Goal: Task Accomplishment & Management: Complete application form

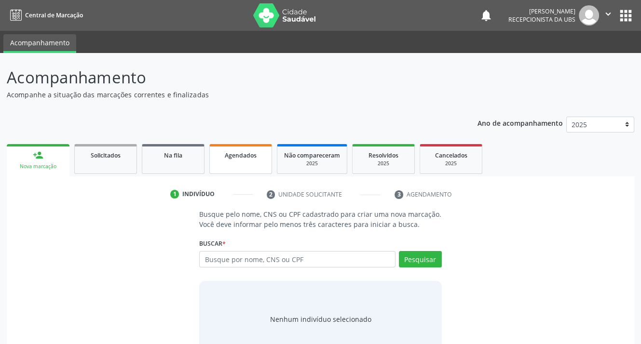
click at [230, 157] on span "Agendados" at bounding box center [241, 155] width 32 height 8
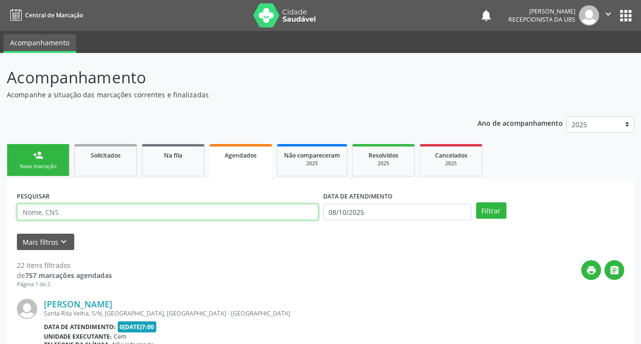
click at [150, 210] on input "text" at bounding box center [167, 212] width 301 height 16
type input "702707669582760"
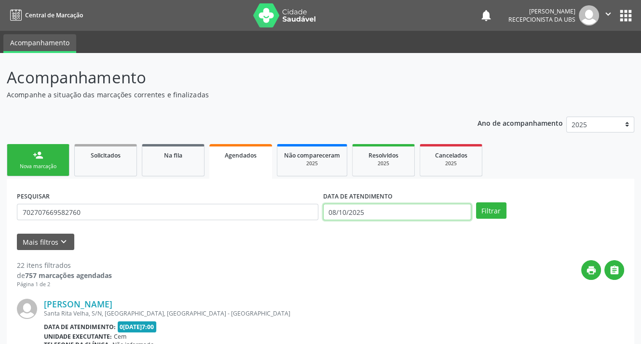
click at [381, 211] on input "08/10/2025" at bounding box center [397, 212] width 148 height 16
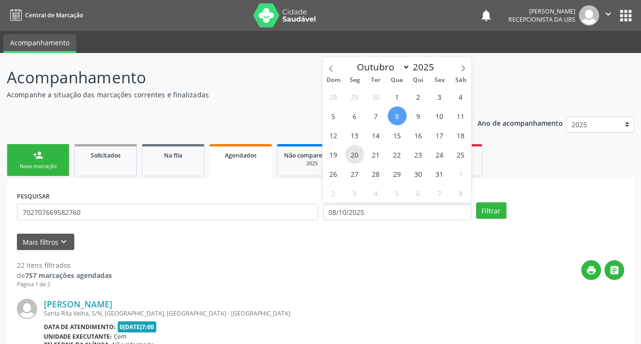
click at [351, 159] on span "20" at bounding box center [354, 154] width 19 height 19
type input "[DATE]"
click at [373, 154] on span "21" at bounding box center [376, 154] width 19 height 19
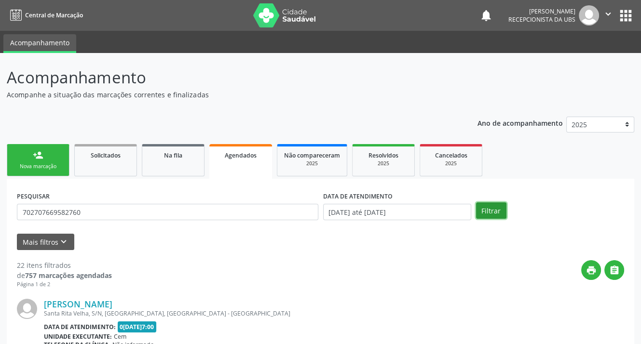
click at [486, 211] on button "Filtrar" at bounding box center [491, 211] width 30 height 16
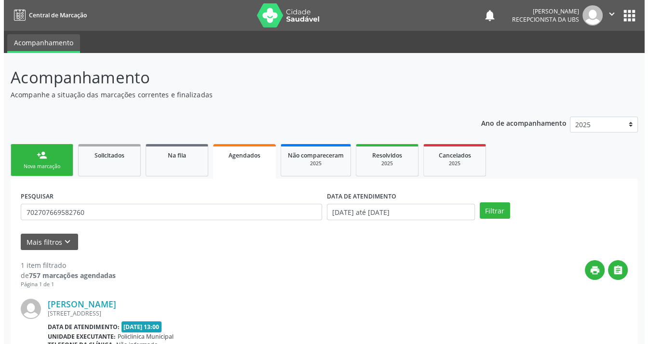
scroll to position [99, 0]
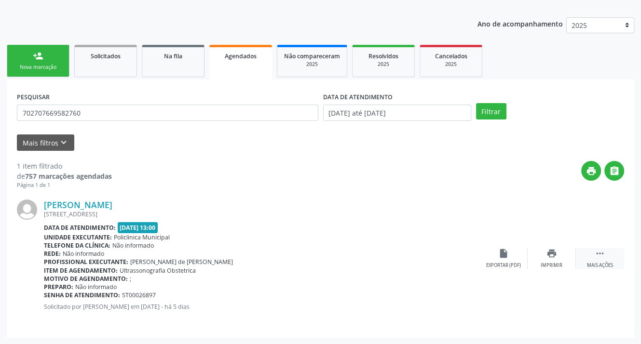
click at [601, 259] on div " Mais ações" at bounding box center [600, 258] width 48 height 21
click at [498, 253] on icon "cancel" at bounding box center [503, 253] width 11 height 11
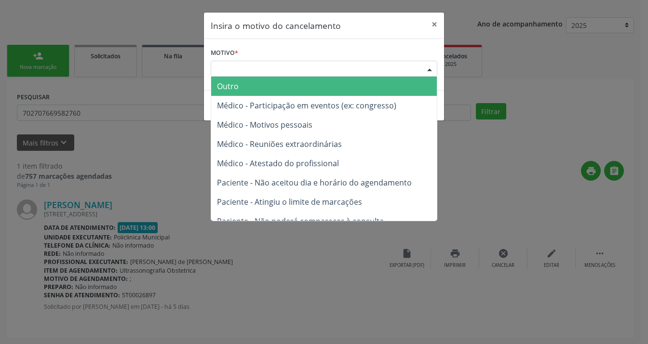
click at [288, 70] on div "Escolha o motivo" at bounding box center [324, 69] width 227 height 16
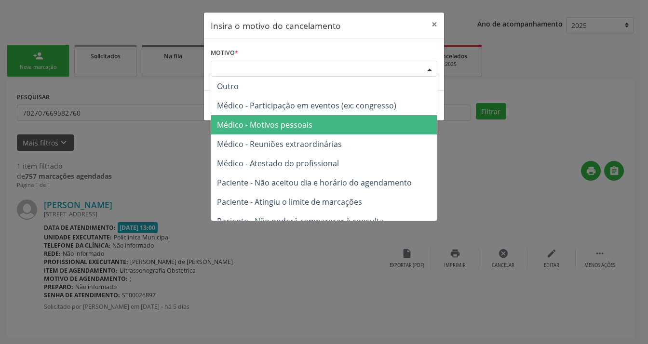
click at [278, 121] on span "Médico - Motivos pessoais" at bounding box center [264, 125] width 95 height 11
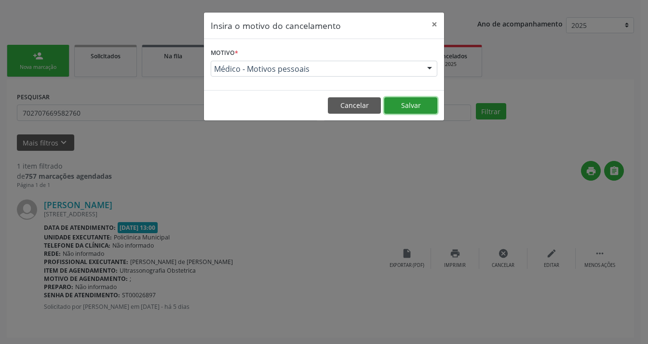
click at [386, 100] on button "Salvar" at bounding box center [410, 105] width 53 height 16
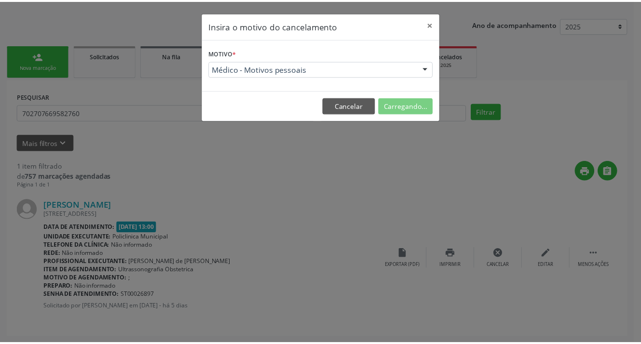
scroll to position [0, 0]
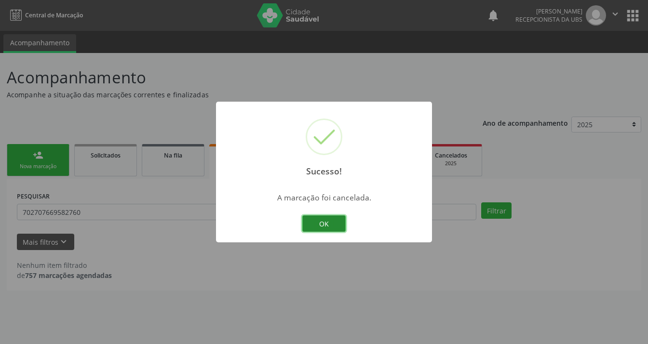
click at [325, 219] on button "OK" at bounding box center [323, 224] width 43 height 16
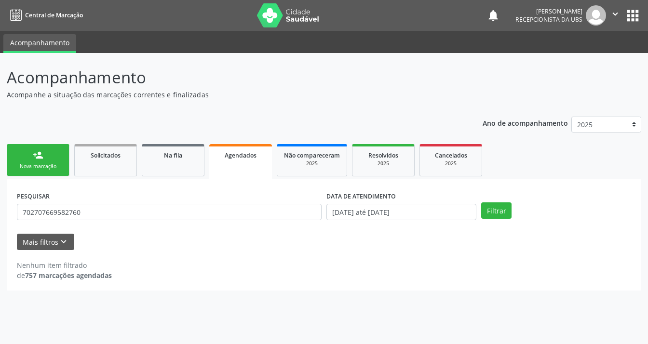
click at [29, 168] on div "Nova marcação" at bounding box center [38, 166] width 48 height 7
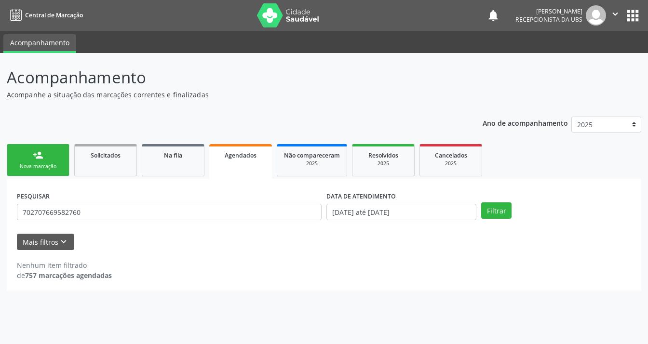
click at [29, 168] on div "Nova marcação" at bounding box center [38, 166] width 48 height 7
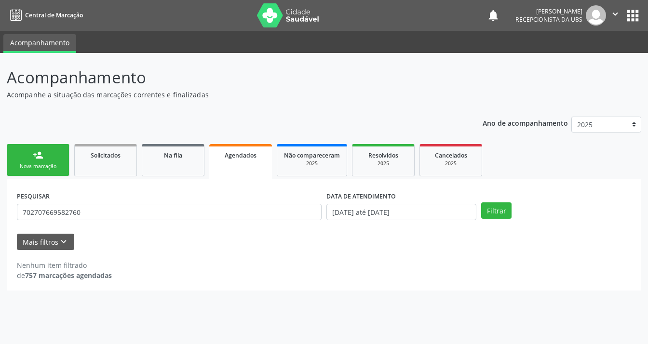
click at [217, 160] on link "Agendados" at bounding box center [240, 161] width 63 height 35
click at [24, 163] on div "Nova marcação" at bounding box center [38, 166] width 48 height 7
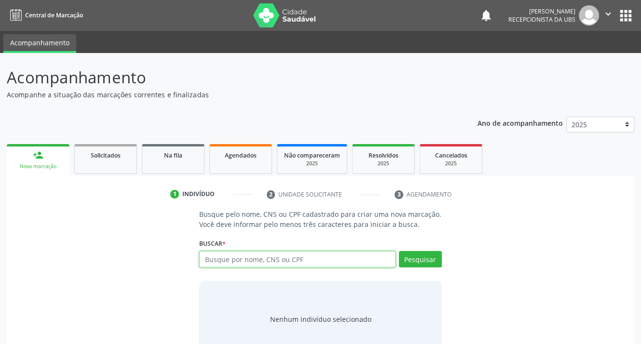
click at [284, 261] on input "text" at bounding box center [297, 259] width 196 height 16
click at [218, 259] on input "text" at bounding box center [297, 259] width 196 height 16
type input "700408462715742"
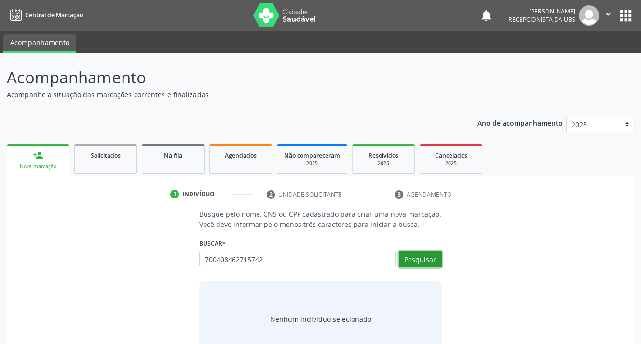
click at [409, 257] on button "Pesquisar" at bounding box center [420, 259] width 43 height 16
type input "700408462715742"
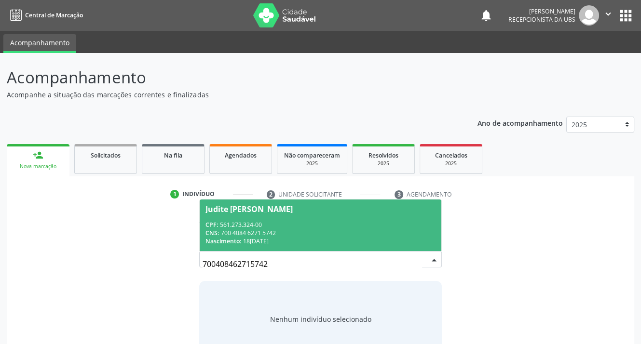
click at [236, 210] on div "Judite [PERSON_NAME]" at bounding box center [248, 209] width 87 height 8
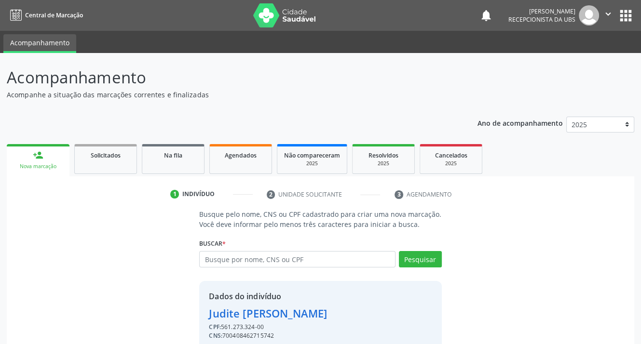
scroll to position [42, 0]
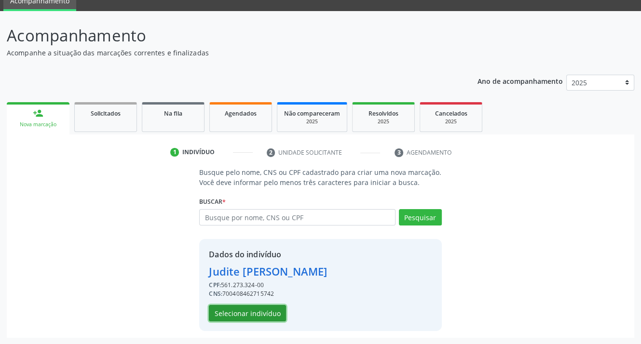
click at [234, 309] on button "Selecionar indivíduo" at bounding box center [247, 313] width 77 height 16
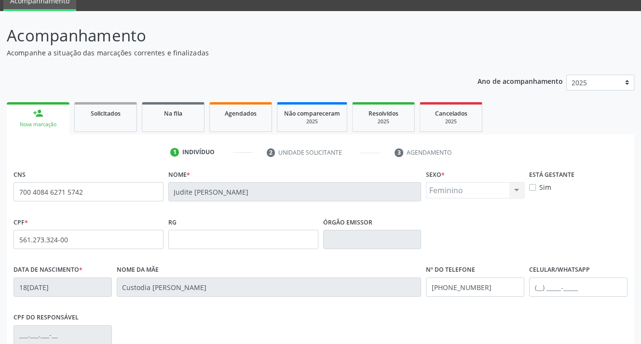
scroll to position [178, 0]
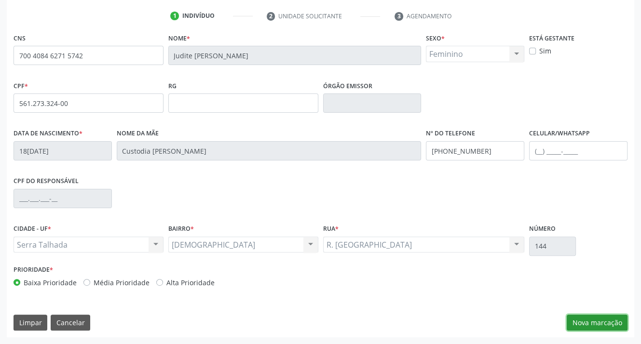
click at [601, 323] on button "Nova marcação" at bounding box center [597, 323] width 61 height 16
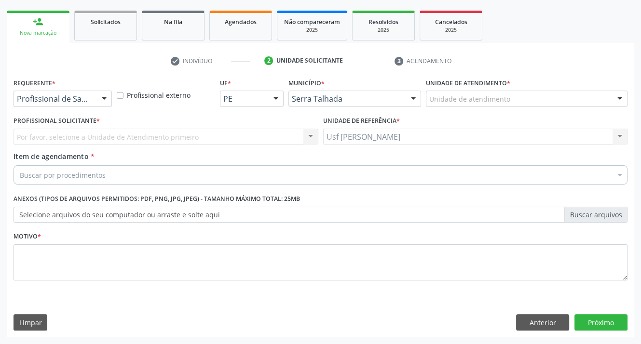
scroll to position [133, 0]
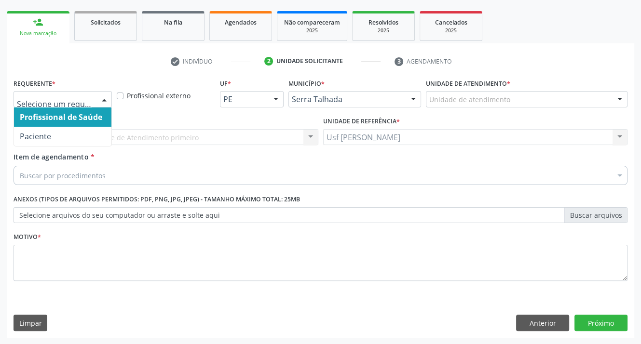
click at [104, 97] on div at bounding box center [104, 100] width 14 height 16
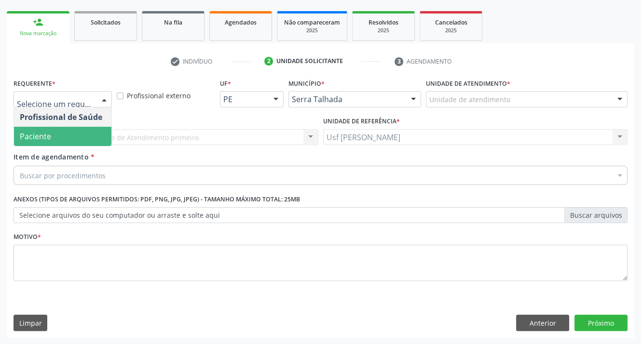
click at [77, 135] on span "Paciente" at bounding box center [62, 136] width 97 height 19
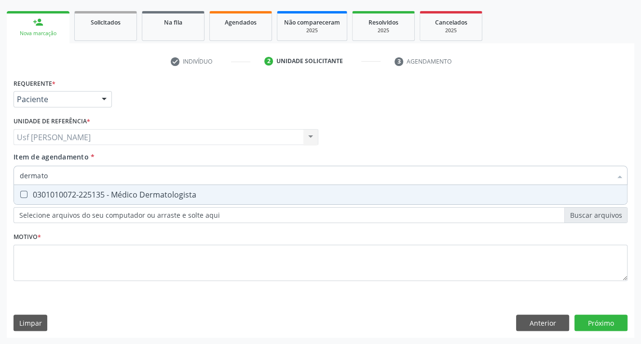
type input "dermatol"
click at [24, 191] on Dermatologista at bounding box center [23, 194] width 7 height 7
click at [20, 191] on Dermatologista "checkbox" at bounding box center [17, 194] width 6 height 6
checkbox Dermatologista "true"
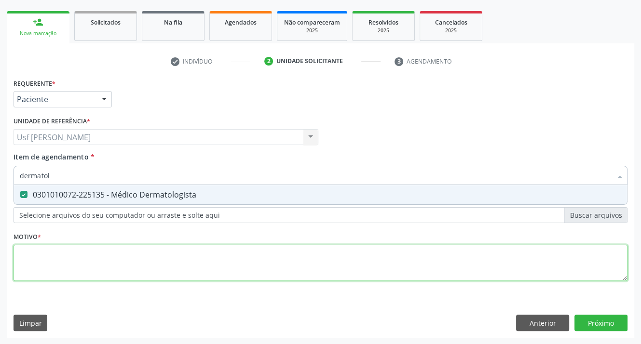
click at [47, 258] on div "Requerente * Paciente Profissional de Saúde Paciente Nenhum resultado encontrad…" at bounding box center [321, 185] width 614 height 218
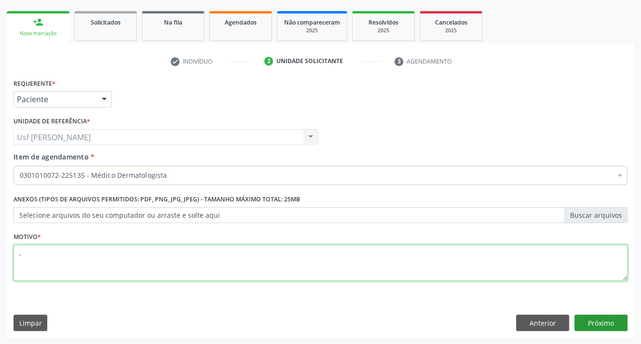
type textarea ","
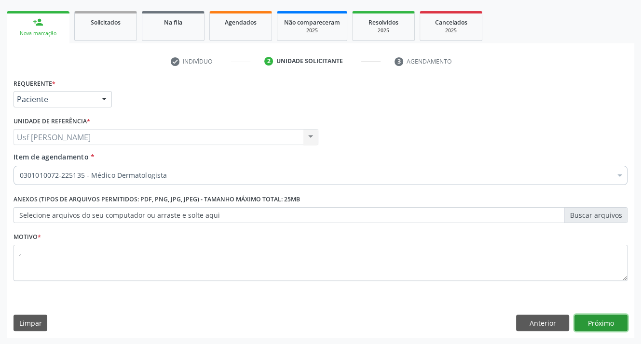
click at [601, 321] on button "Próximo" at bounding box center [600, 323] width 53 height 16
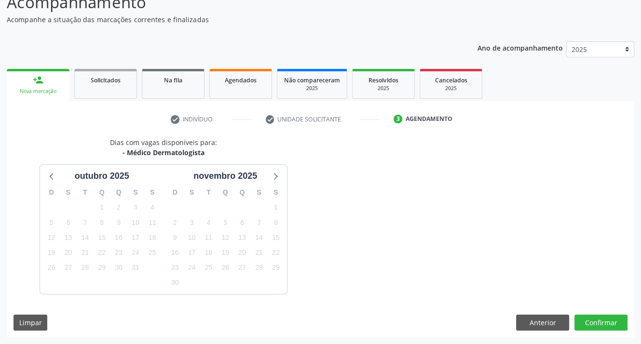
scroll to position [103, 0]
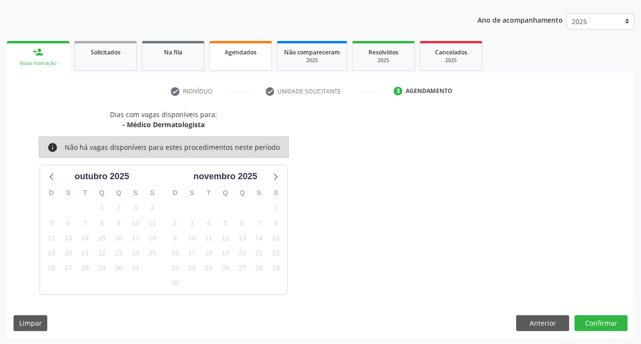
click at [225, 54] on span "Agendados" at bounding box center [241, 52] width 32 height 8
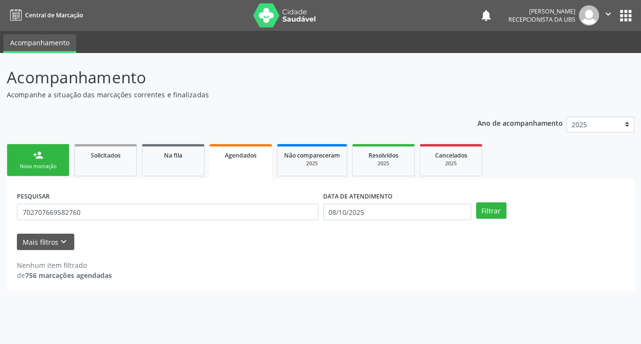
scroll to position [0, 0]
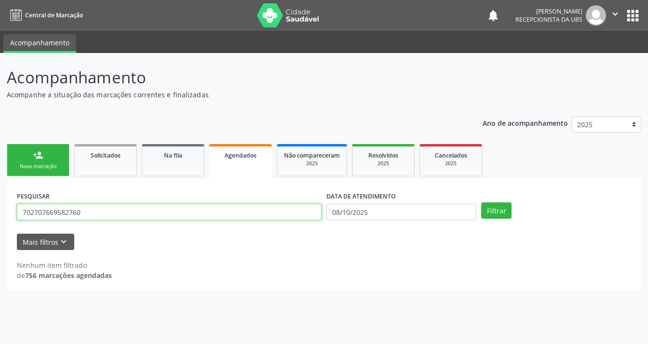
click at [83, 213] on input "702707669582760" at bounding box center [169, 212] width 305 height 16
type input "7"
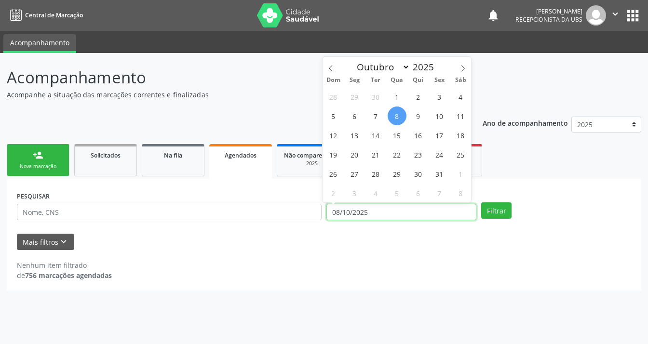
click at [374, 209] on input "08/10/2025" at bounding box center [402, 212] width 150 height 16
click at [428, 241] on div "Mais filtros keyboard_arrow_down" at bounding box center [323, 242] width 619 height 17
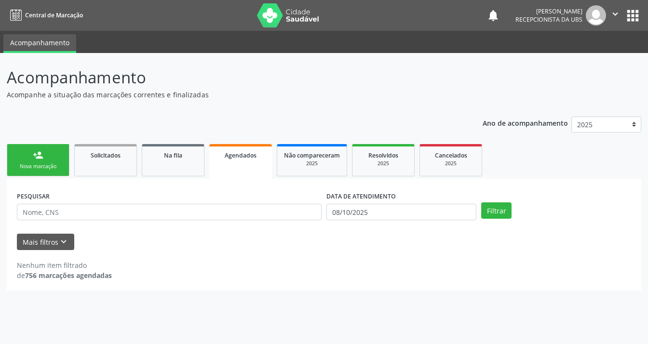
click at [28, 161] on link "person_add Nova marcação" at bounding box center [38, 160] width 63 height 32
click at [226, 164] on link "Agendados" at bounding box center [240, 161] width 63 height 35
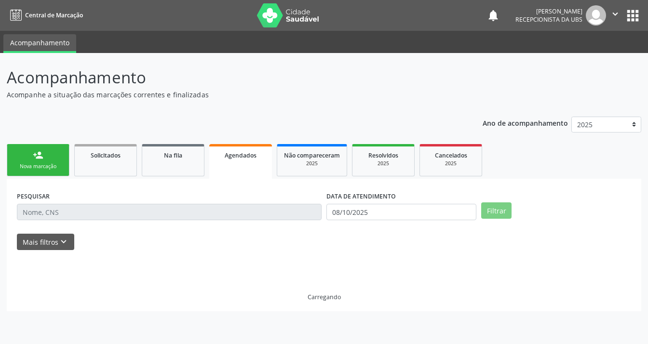
click at [226, 164] on link "Agendados" at bounding box center [240, 161] width 63 height 35
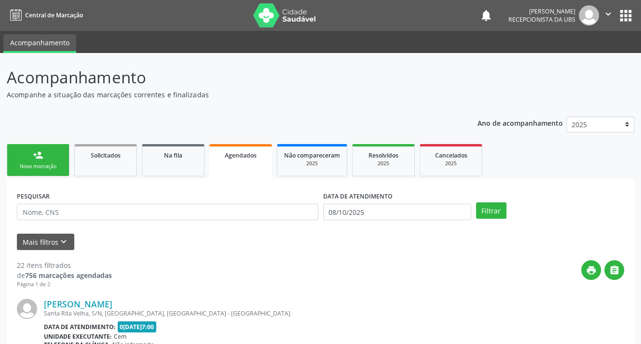
click at [43, 166] on div "Nova marcação" at bounding box center [38, 166] width 48 height 7
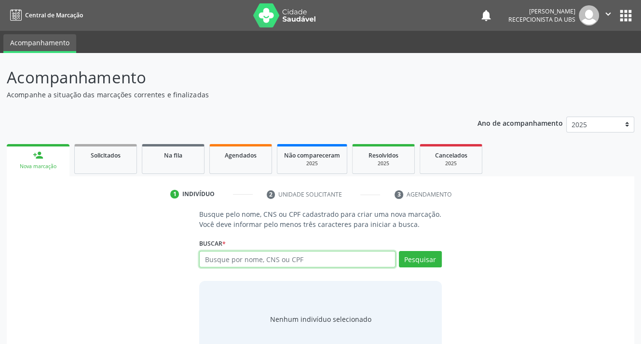
click at [315, 267] on input "text" at bounding box center [297, 259] width 196 height 16
type input "702109727028993"
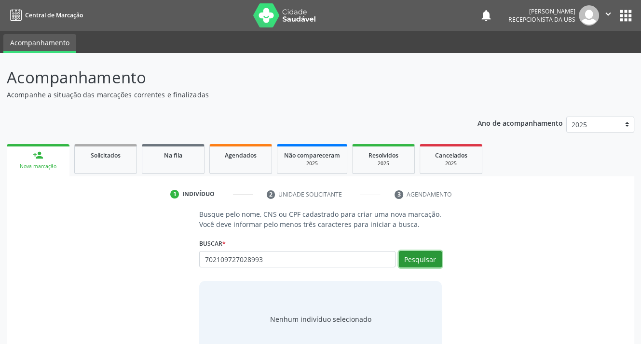
click at [420, 259] on button "Pesquisar" at bounding box center [420, 259] width 43 height 16
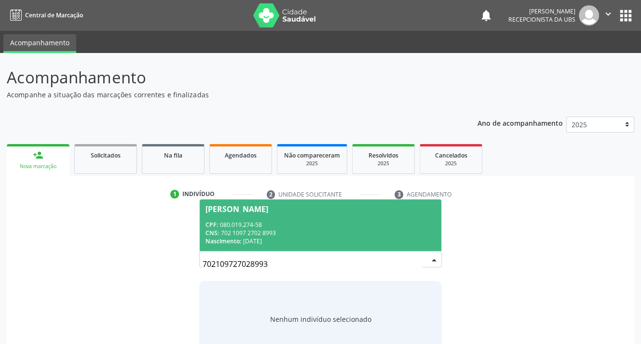
click at [235, 224] on div "CPF: 080.019.274-58" at bounding box center [320, 225] width 230 height 8
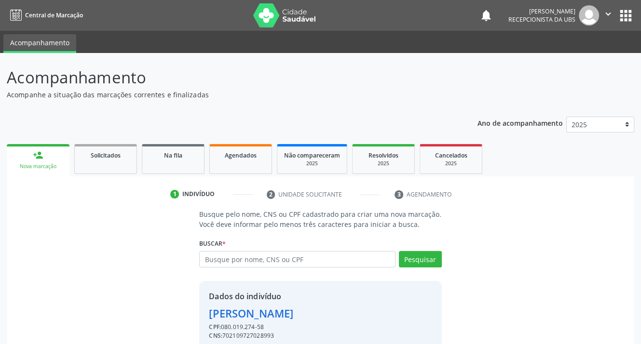
scroll to position [42, 0]
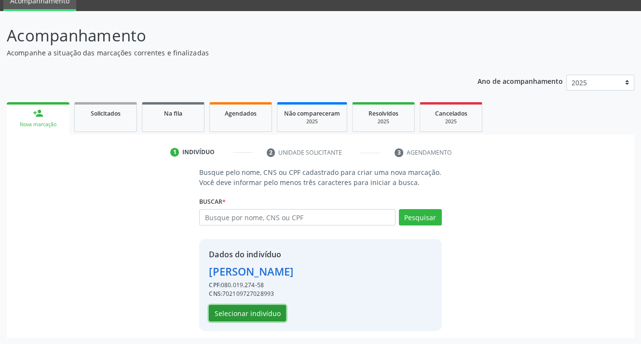
click at [242, 316] on button "Selecionar indivíduo" at bounding box center [247, 313] width 77 height 16
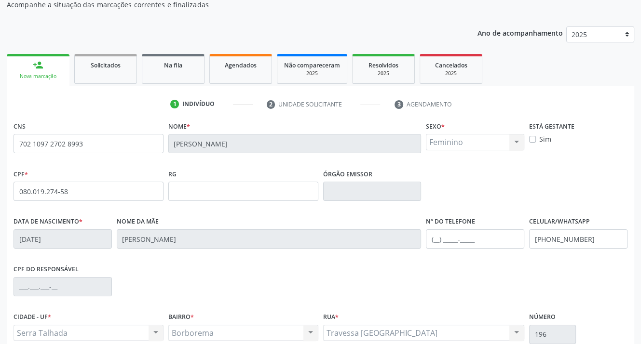
scroll to position [178, 0]
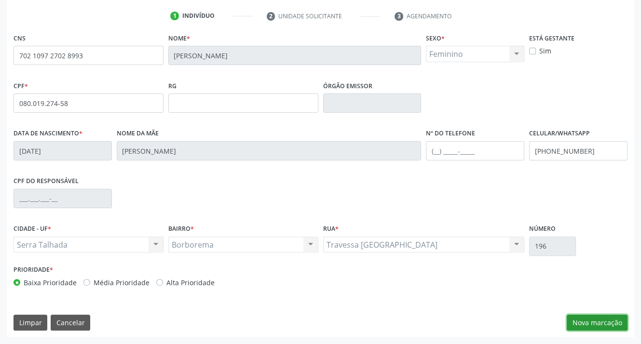
click at [589, 325] on button "Nova marcação" at bounding box center [597, 323] width 61 height 16
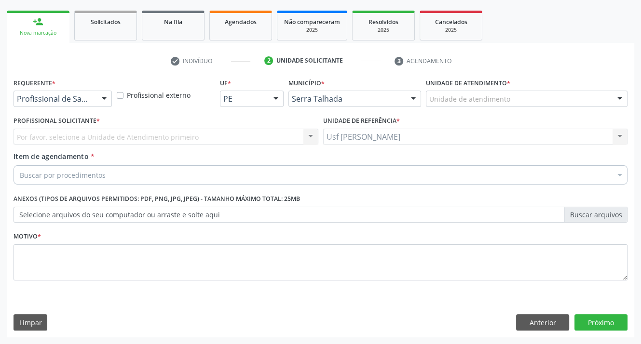
scroll to position [133, 0]
click at [106, 98] on div at bounding box center [104, 100] width 14 height 16
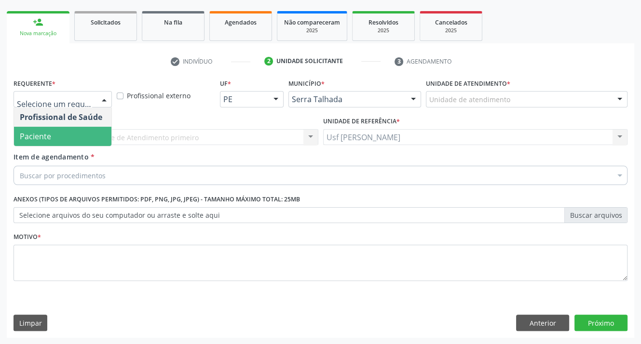
click at [74, 136] on span "Paciente" at bounding box center [62, 136] width 97 height 19
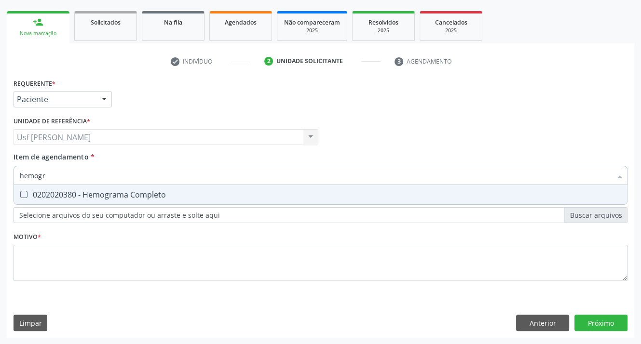
type input "hemogra"
click at [23, 192] on Completo at bounding box center [23, 194] width 7 height 7
click at [20, 192] on Completo "checkbox" at bounding box center [17, 194] width 6 height 6
checkbox Completo "true"
type input "hemog"
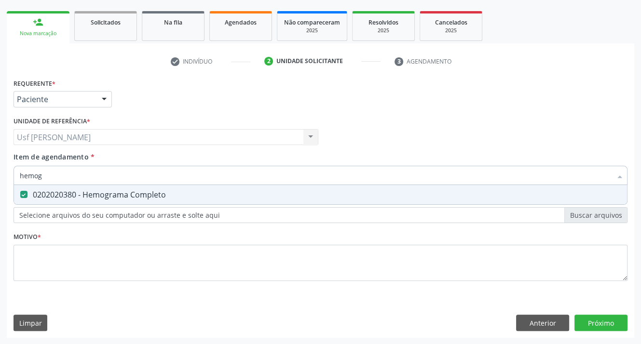
checkbox Completo "false"
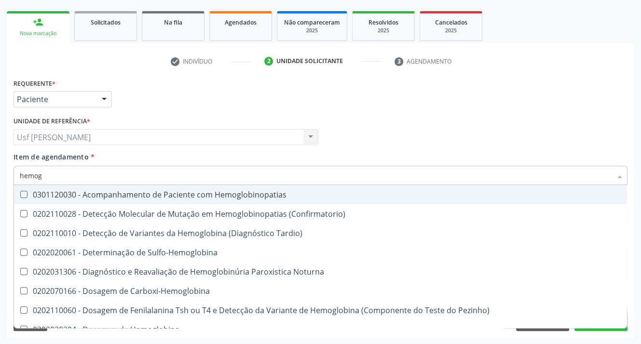
type input "hemo"
checkbox Completo "false"
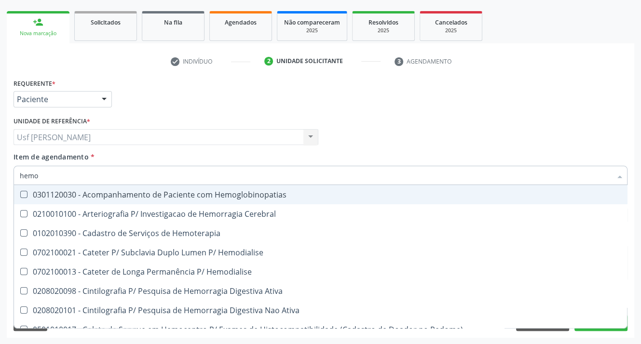
type input "hem"
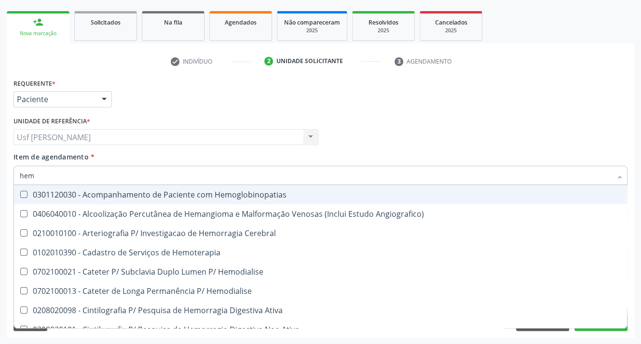
checkbox Retro-Retal "false"
checkbox Completo "true"
type input "he"
checkbox Completo "false"
checkbox Orgaos "true"
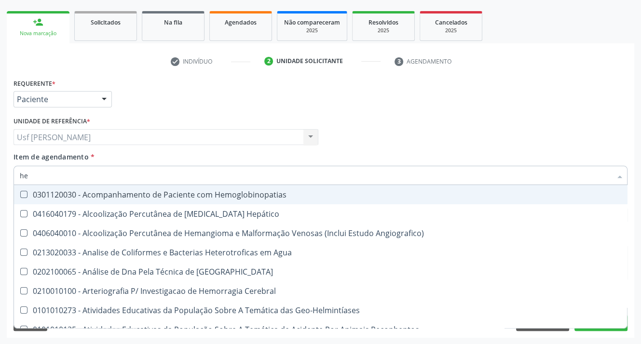
type input "h"
checkbox Completo "false"
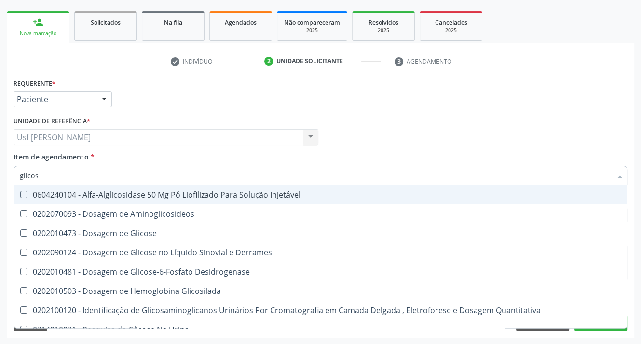
type input "glicose"
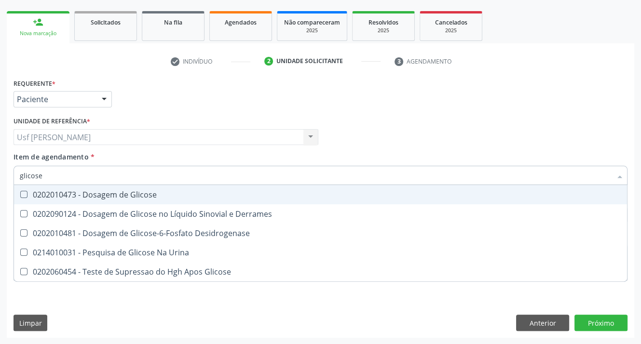
click at [23, 192] on Glicose at bounding box center [23, 194] width 7 height 7
click at [20, 192] on Glicose "checkbox" at bounding box center [17, 194] width 6 height 6
checkbox Glicose "true"
type input "glicos"
checkbox Glicose "false"
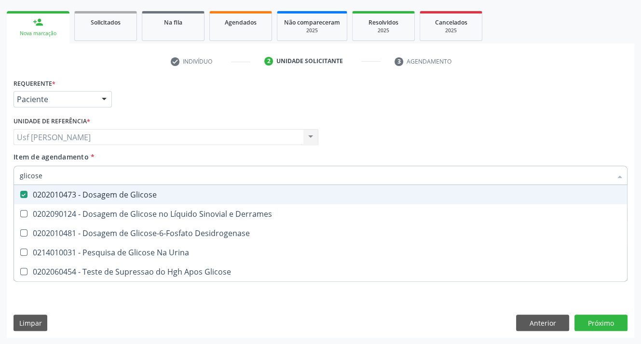
checkbox Desidrogenase "true"
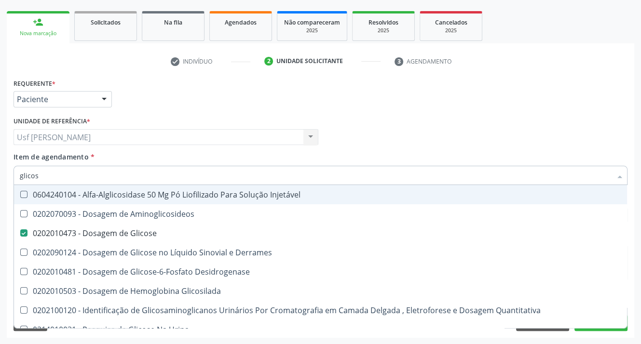
type input "glico"
checkbox Glicose "false"
checkbox Glicosilada "true"
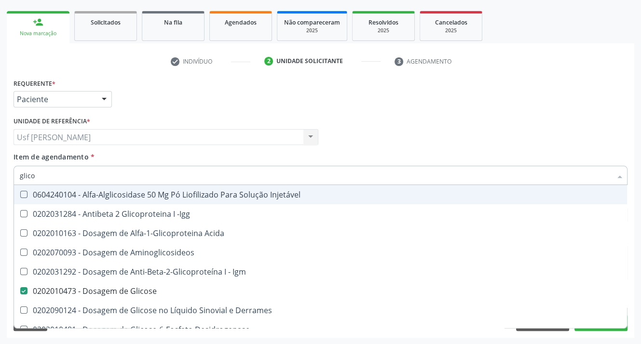
type input "glic"
checkbox Glicose "false"
checkbox Glicose "true"
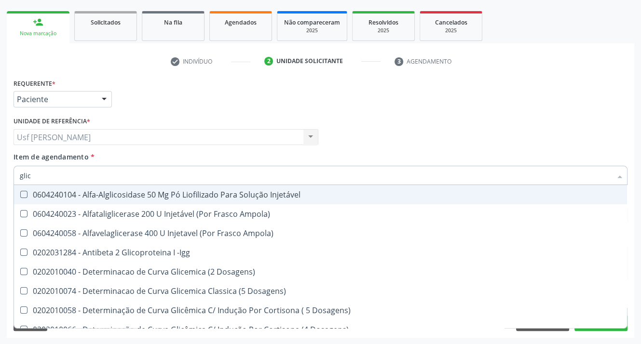
type input "gli"
checkbox Glicose "false"
checkbox Glicosilada "true"
type input "g"
checkbox Glicosilada "false"
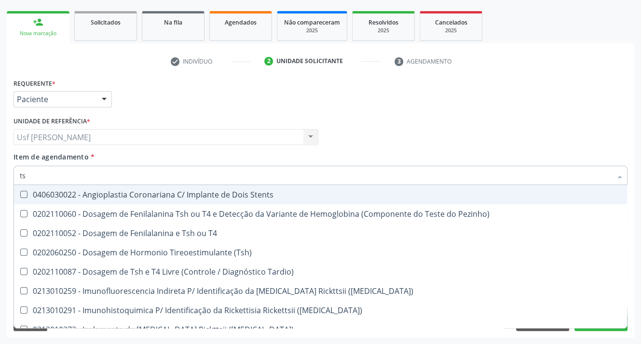
type input "tsh"
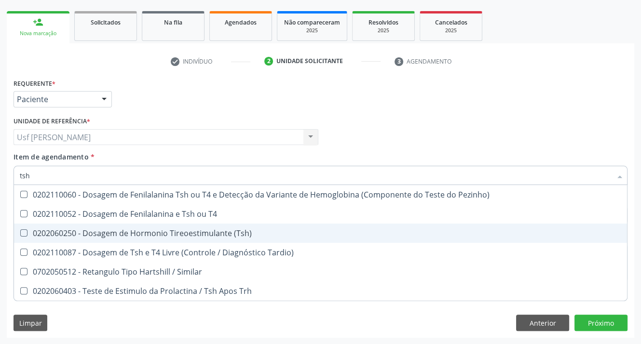
click at [21, 234] on \(Tsh\) at bounding box center [23, 233] width 7 height 7
click at [20, 234] on \(Tsh\) "checkbox" at bounding box center [17, 233] width 6 height 6
checkbox \(Tsh\) "true"
type input "ts"
checkbox \(Tsh\) "false"
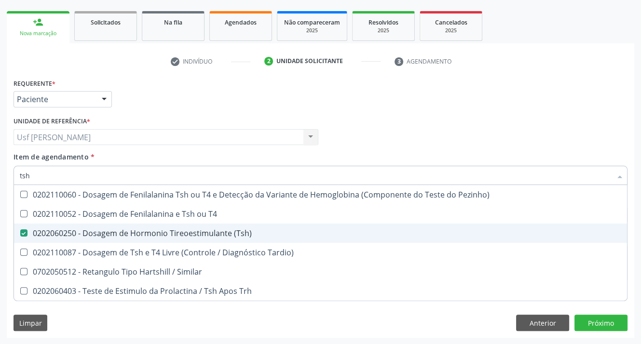
checkbox Tardio\) "true"
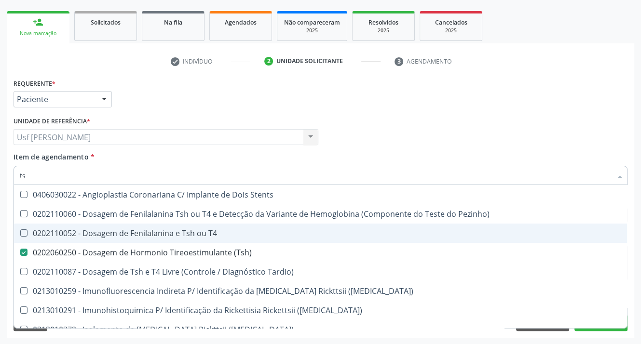
type input "t"
checkbox \(Tsh\) "false"
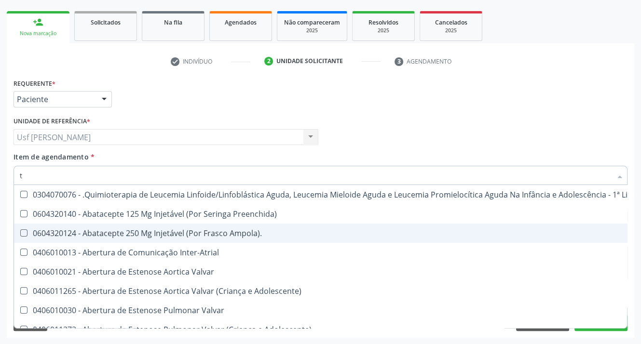
type input "t4"
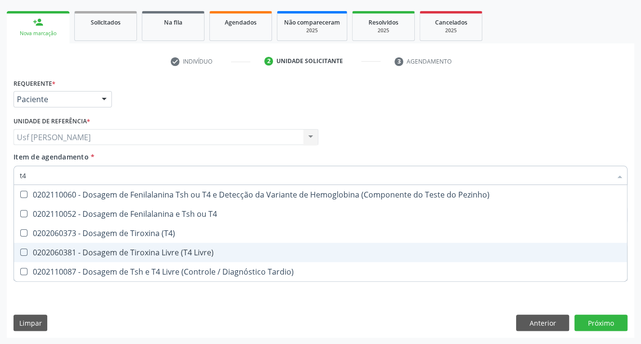
click at [24, 253] on Livre\) at bounding box center [23, 252] width 7 height 7
click at [20, 253] on Livre\) "checkbox" at bounding box center [17, 252] width 6 height 6
checkbox Livre\) "true"
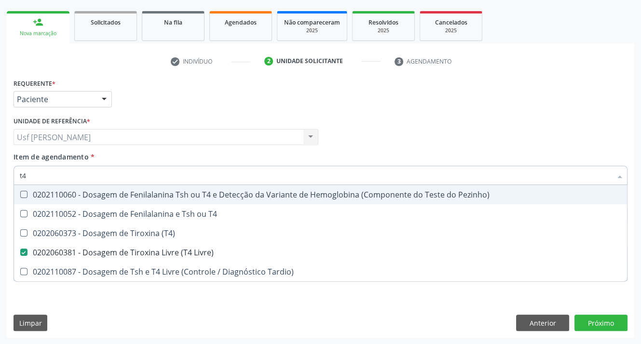
type input "t"
checkbox Livre\) "false"
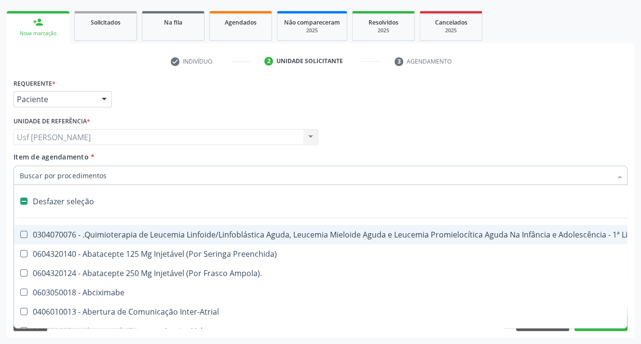
click at [82, 181] on input "Item de agendamento *" at bounding box center [316, 175] width 592 height 19
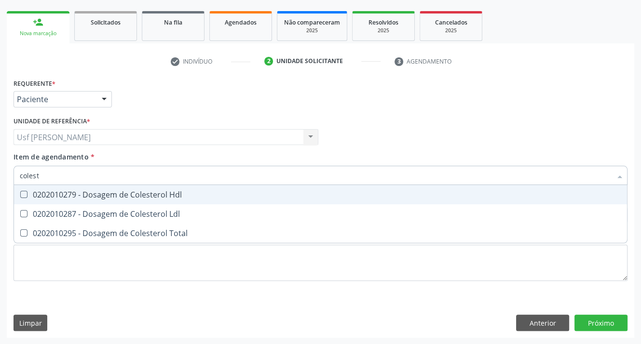
type input "coleste"
click at [19, 192] on div at bounding box center [17, 195] width 7 height 8
checkbox Hdl "true"
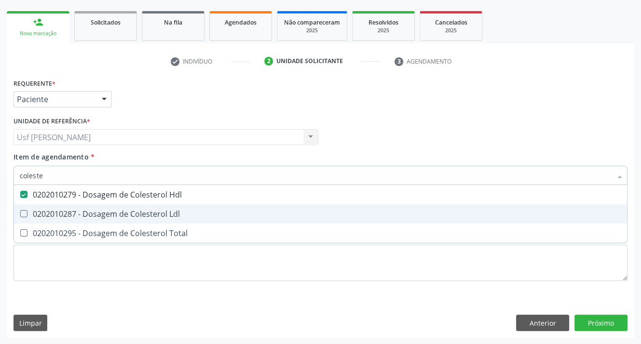
click at [19, 216] on div at bounding box center [17, 214] width 7 height 8
checkbox Ldl "true"
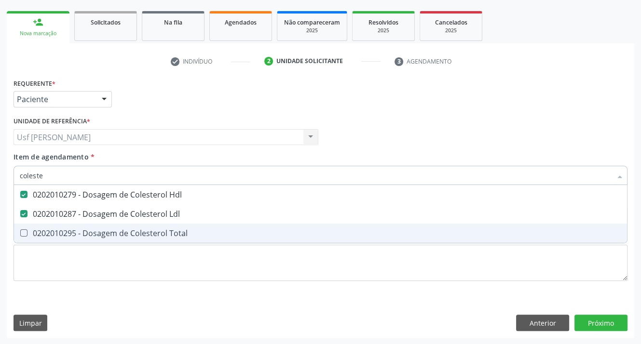
click at [27, 234] on Total at bounding box center [23, 233] width 7 height 7
click at [20, 234] on Total "checkbox" at bounding box center [17, 233] width 6 height 6
checkbox Total "true"
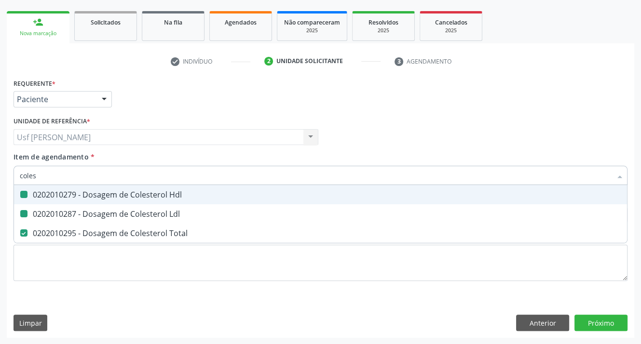
type input "cole"
checkbox Hdl "false"
checkbox Ldl "false"
checkbox Total "false"
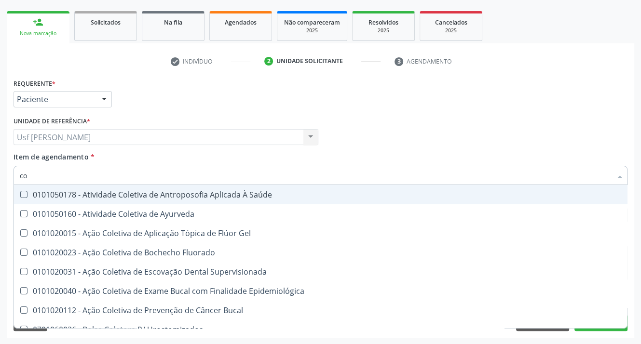
type input "c"
checkbox Hdl "false"
checkbox Ldl "false"
checkbox Total "false"
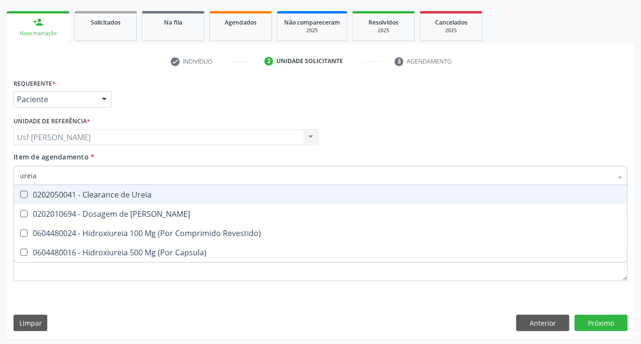
type input "ureia"
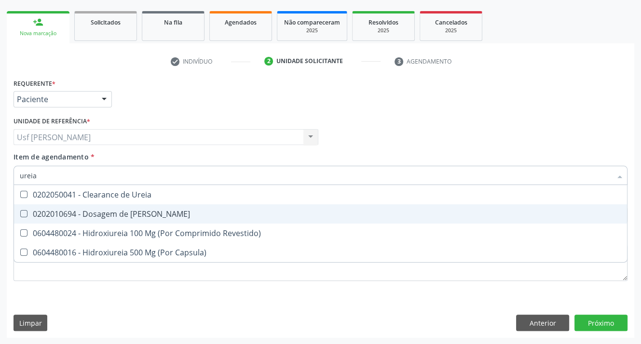
click at [21, 213] on Ureia at bounding box center [23, 213] width 7 height 7
click at [20, 213] on Ureia "checkbox" at bounding box center [17, 214] width 6 height 6
checkbox Ureia "true"
type input "ure"
checkbox Ureia "false"
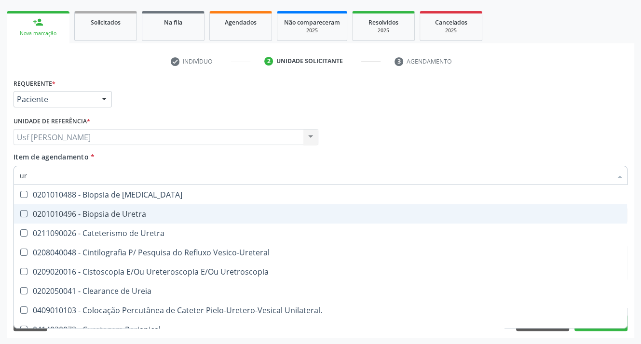
type input "u"
checkbox Ureia "false"
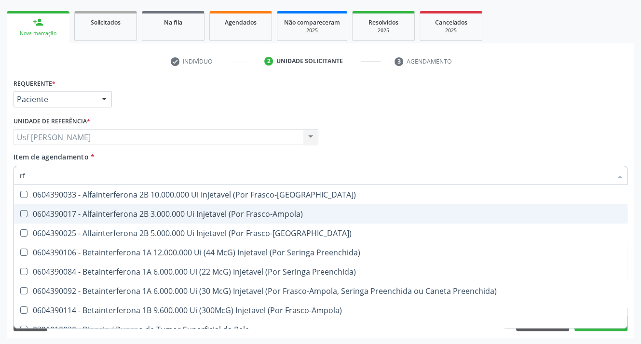
type input "r"
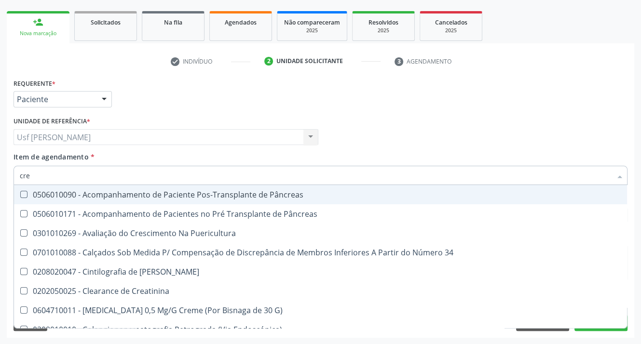
type input "crea"
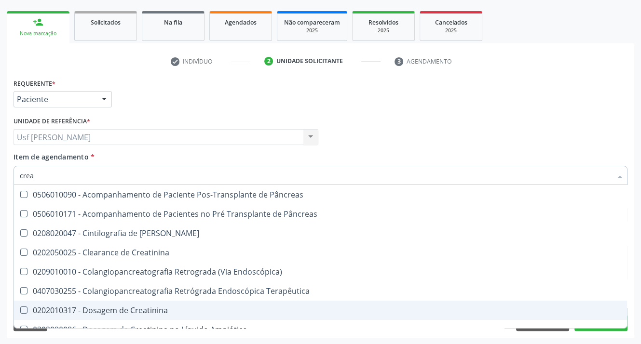
click at [24, 311] on Creatinina at bounding box center [23, 310] width 7 height 7
click at [20, 311] on Creatinina "checkbox" at bounding box center [17, 310] width 6 height 6
checkbox Creatinina "true"
type input "cre"
checkbox Creatinina "false"
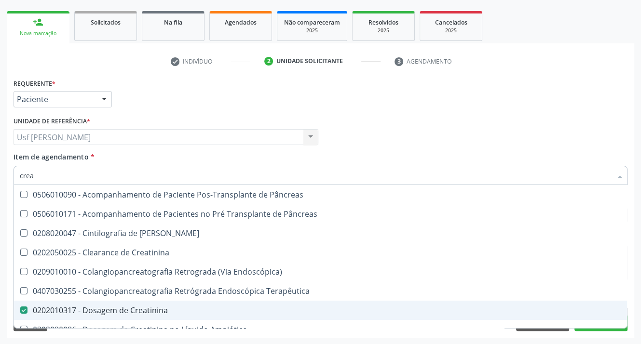
checkbox Oncologia "true"
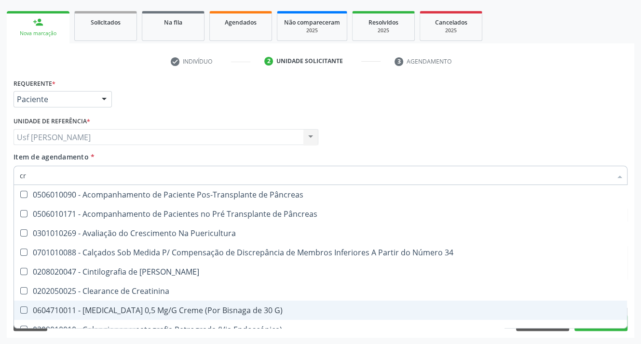
type input "c"
checkbox Creatinina "false"
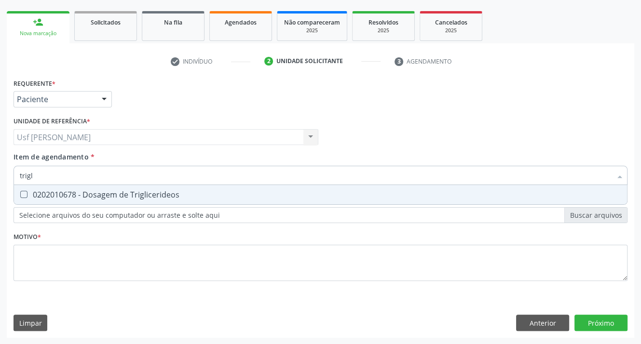
type input "trigli"
click at [24, 195] on Triglicerideos at bounding box center [23, 194] width 7 height 7
click at [20, 195] on Triglicerideos "checkbox" at bounding box center [17, 194] width 6 height 6
checkbox Triglicerideos "true"
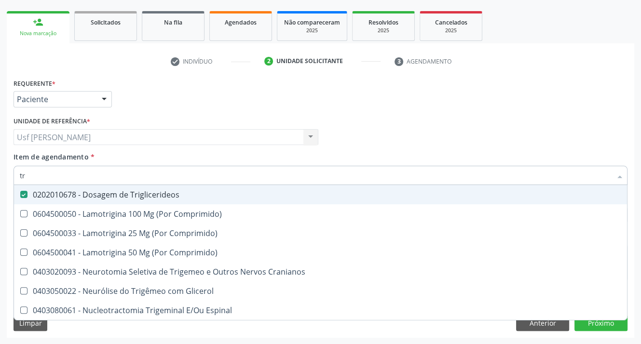
type input "t"
checkbox Triglicerideos "false"
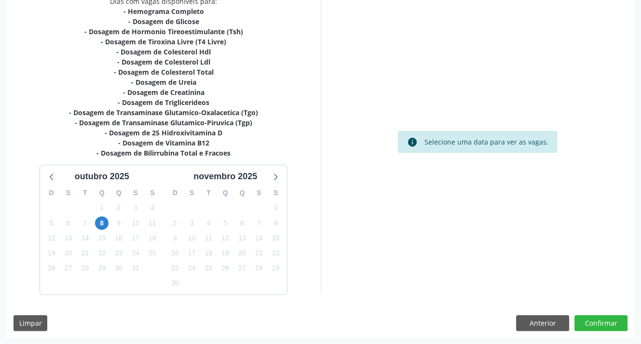
scroll to position [217, 0]
click at [100, 220] on span "8" at bounding box center [102, 224] width 14 height 14
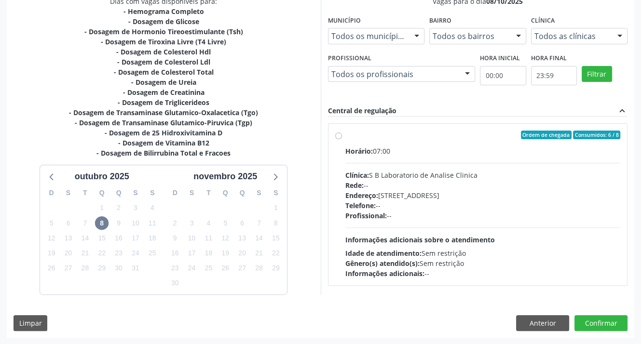
click at [345, 136] on label "Ordem de chegada Consumidos: 6 / 8 Horário: 07:00 Clínica: S B Laboratorio de A…" at bounding box center [482, 205] width 275 height 148
click at [339, 136] on input "Ordem de chegada Consumidos: 6 / 8 Horário: 07:00 Clínica: S B Laboratorio de A…" at bounding box center [338, 135] width 7 height 9
radio input "true"
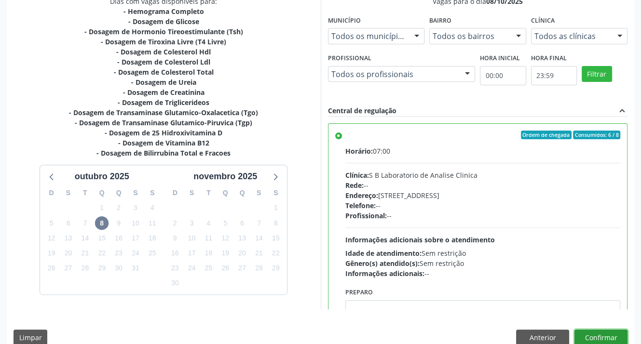
click at [611, 338] on button "Confirmar" at bounding box center [600, 338] width 53 height 16
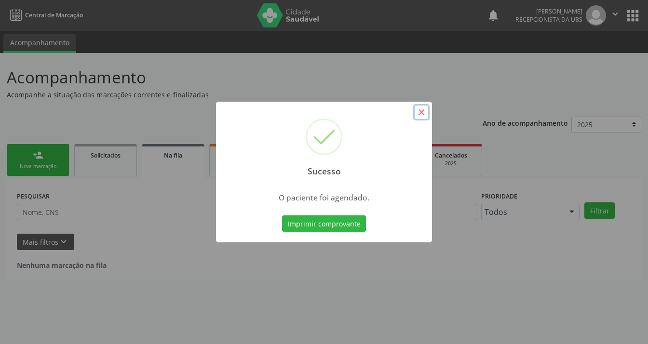
click at [423, 112] on button "×" at bounding box center [421, 112] width 16 height 16
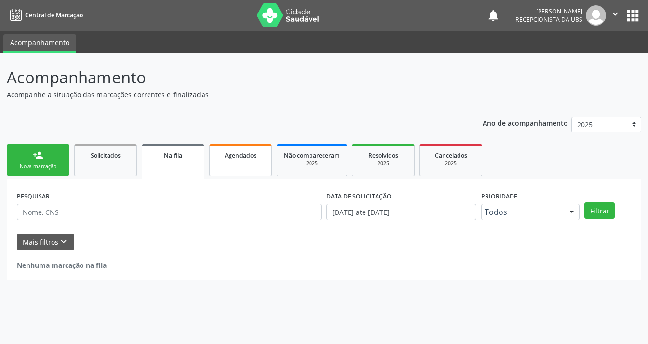
click at [226, 154] on span "Agendados" at bounding box center [241, 155] width 32 height 8
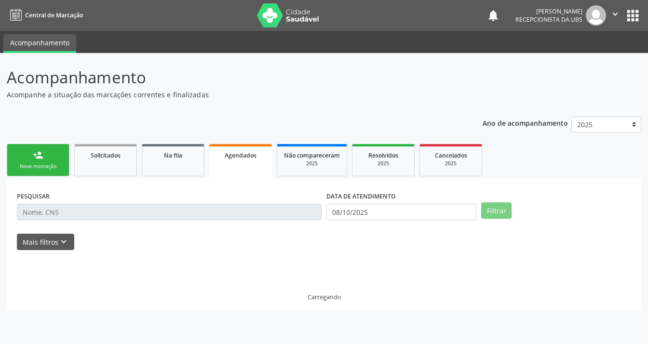
click at [226, 154] on span "Agendados" at bounding box center [241, 155] width 32 height 8
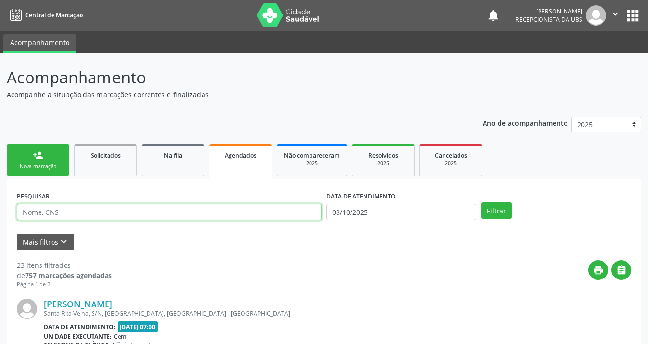
click at [136, 209] on input "text" at bounding box center [169, 212] width 305 height 16
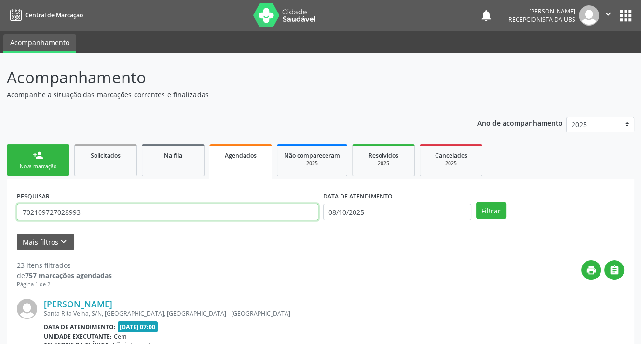
type input "702109727028993"
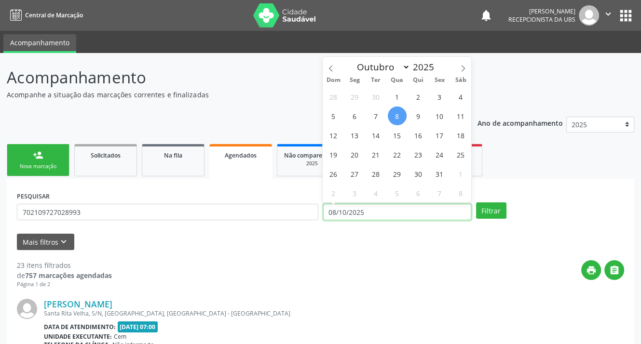
click at [371, 215] on input "08/10/2025" at bounding box center [397, 212] width 148 height 16
click at [390, 115] on span "8" at bounding box center [397, 116] width 19 height 19
type input "08/10/2025"
click at [417, 114] on span "9" at bounding box center [418, 116] width 19 height 19
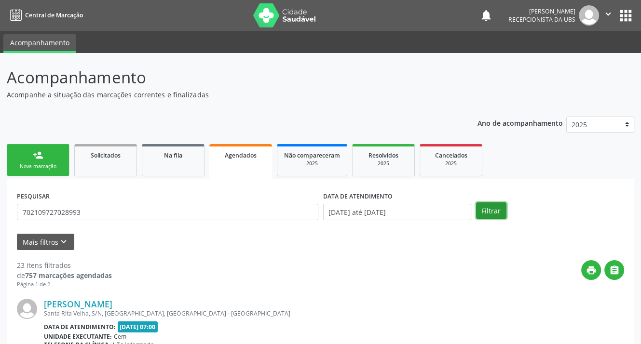
click at [486, 207] on button "Filtrar" at bounding box center [491, 211] width 30 height 16
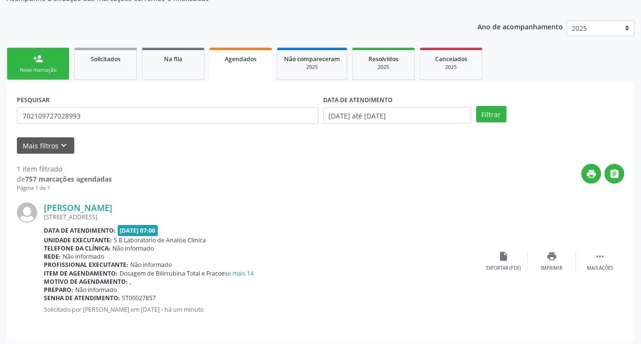
scroll to position [99, 0]
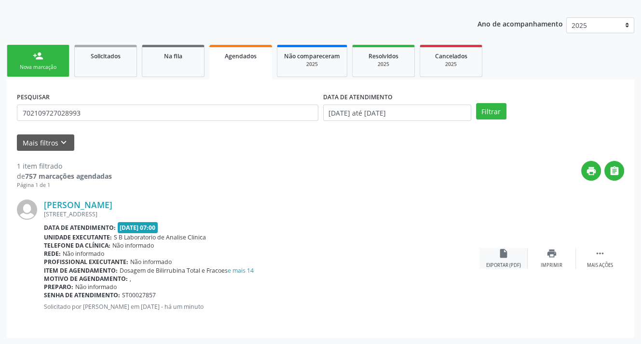
click at [501, 256] on icon "insert_drive_file" at bounding box center [503, 253] width 11 height 11
